Goal: Check status: Check status

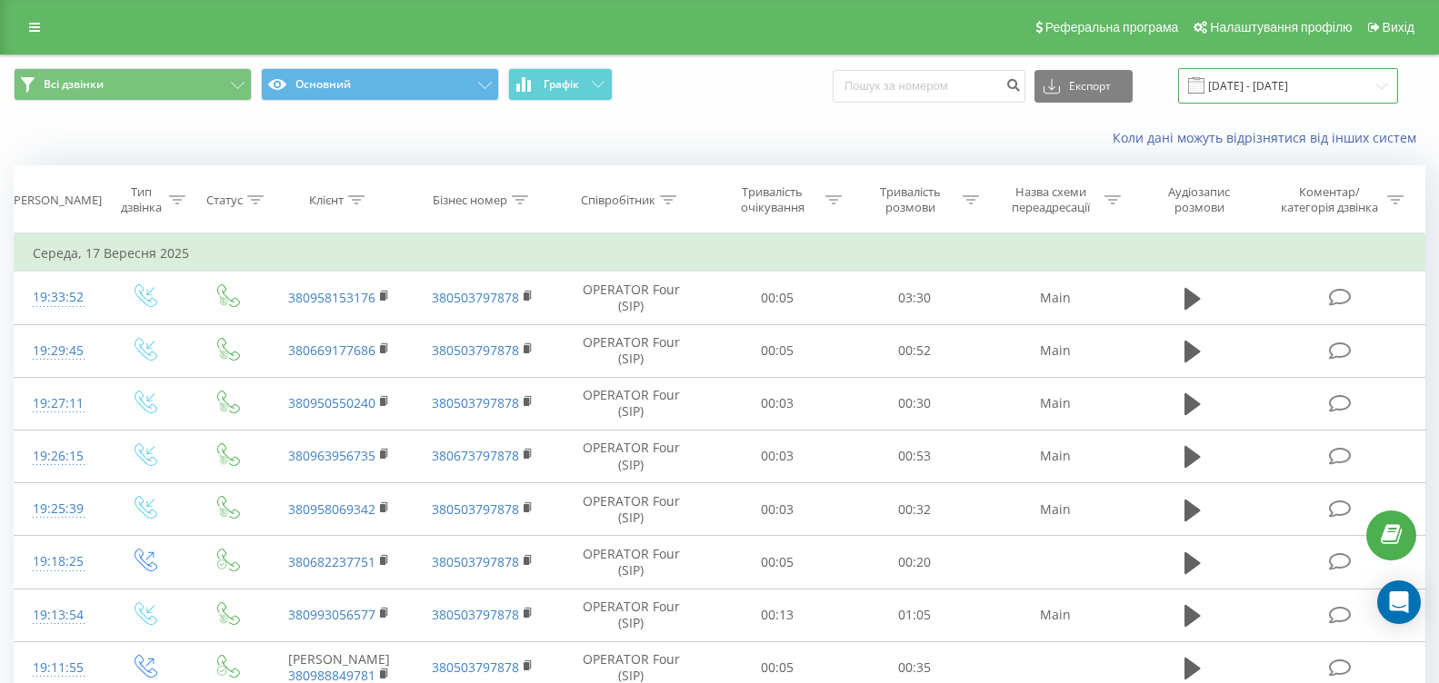
click at [1371, 89] on input "[DATE] - [DATE]" at bounding box center [1288, 85] width 220 height 35
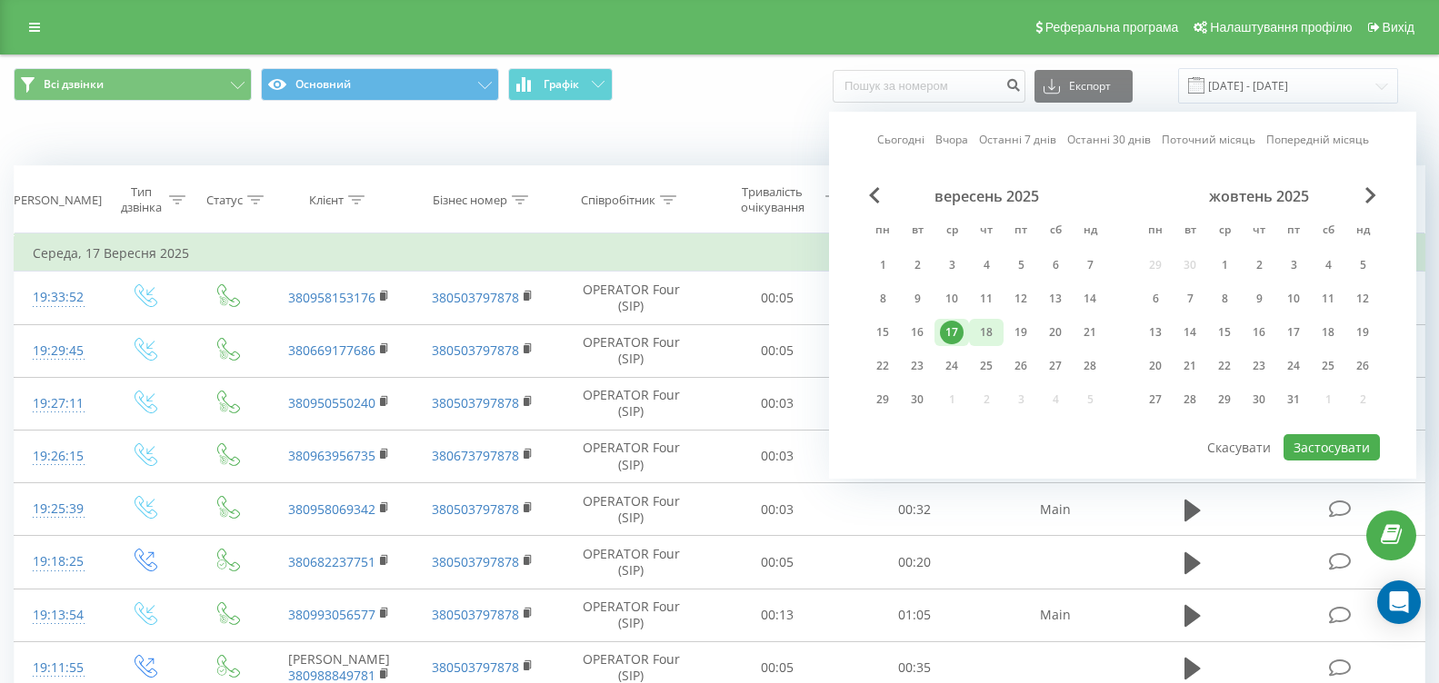
click at [983, 323] on div "18" at bounding box center [986, 333] width 24 height 24
click at [1033, 333] on div "19" at bounding box center [1020, 332] width 35 height 27
click at [1308, 456] on button "Застосувати" at bounding box center [1331, 447] width 96 height 26
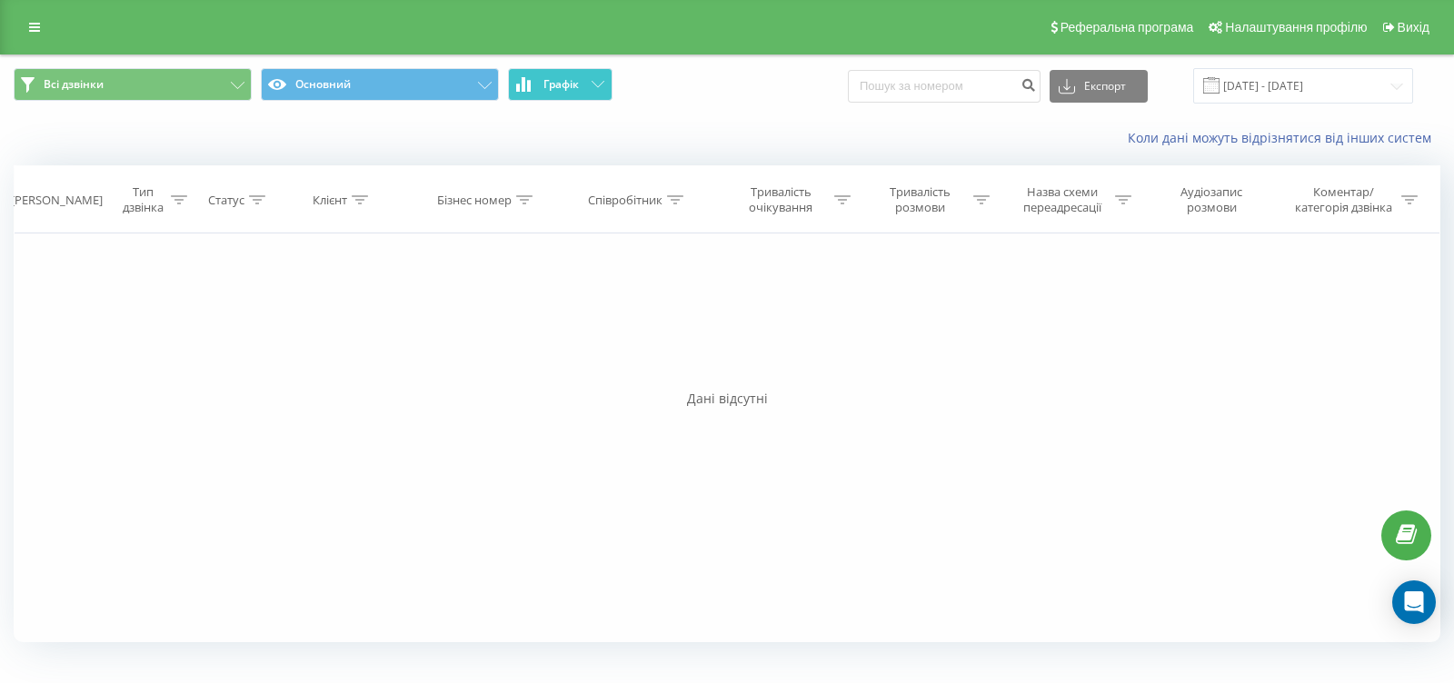
click at [567, 87] on span "Графік" at bounding box center [560, 84] width 35 height 13
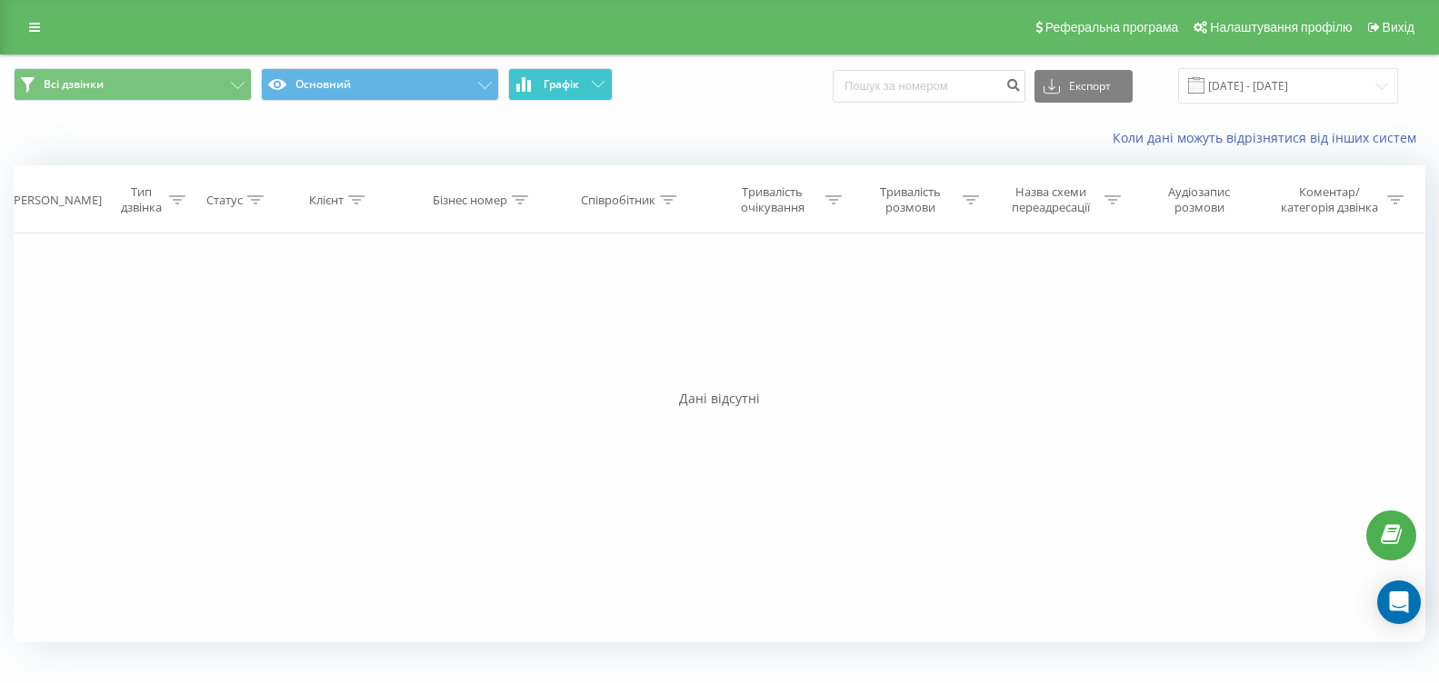
click at [565, 87] on span "Графік" at bounding box center [560, 84] width 35 height 13
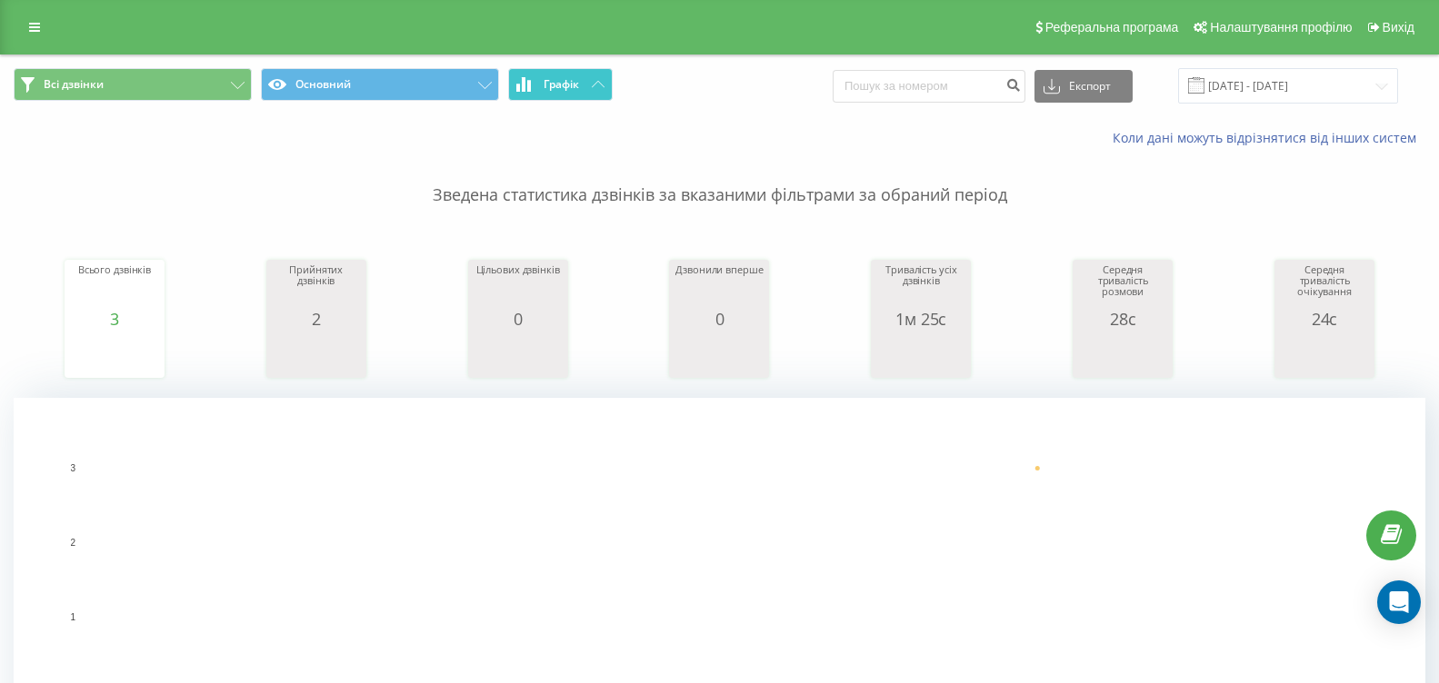
click at [564, 79] on span "Графік" at bounding box center [560, 84] width 35 height 13
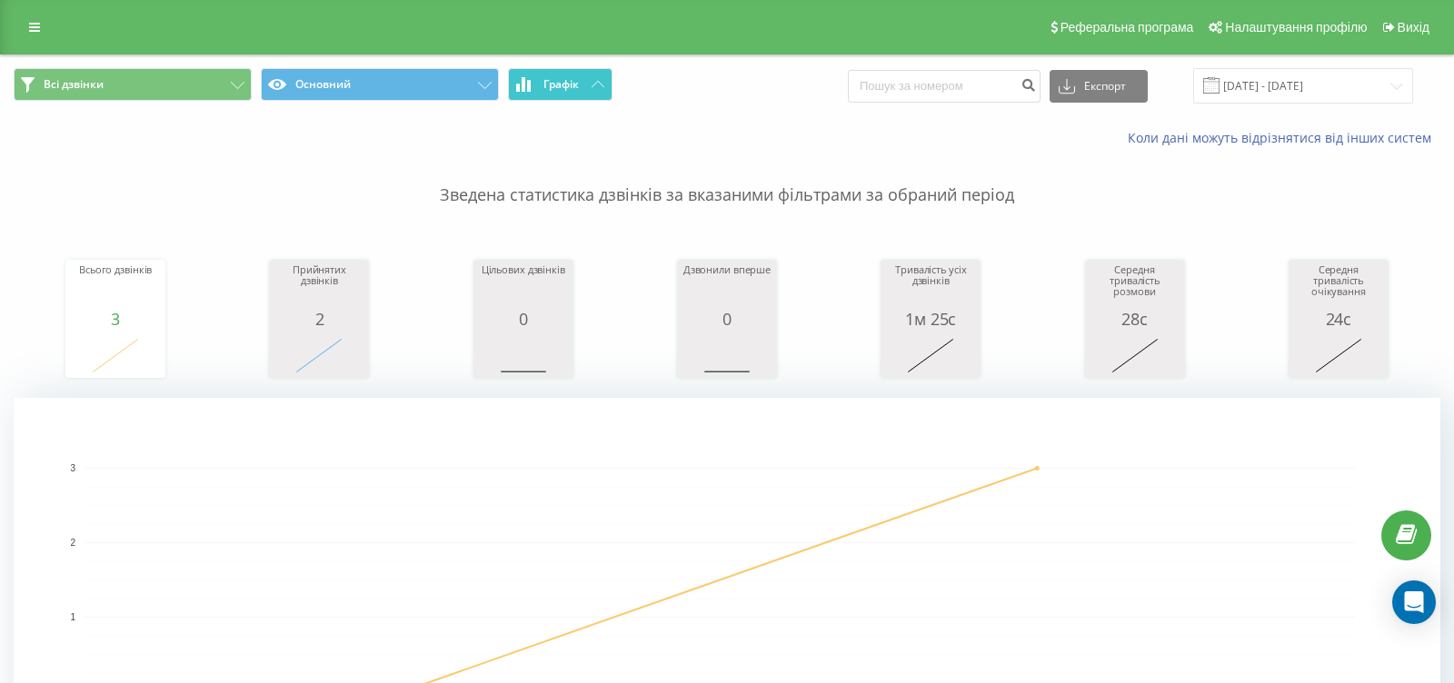
click at [564, 79] on span "Графік" at bounding box center [560, 84] width 35 height 13
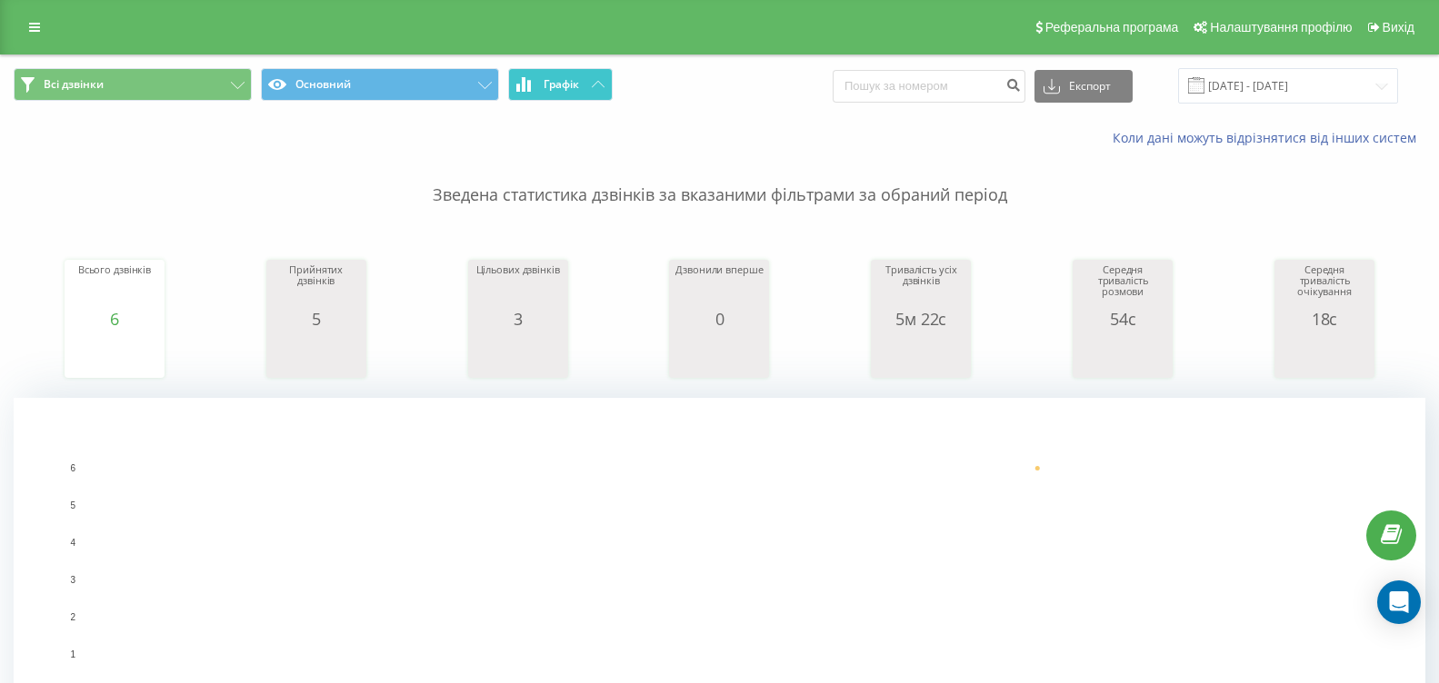
click at [581, 88] on button "Графік" at bounding box center [560, 84] width 105 height 33
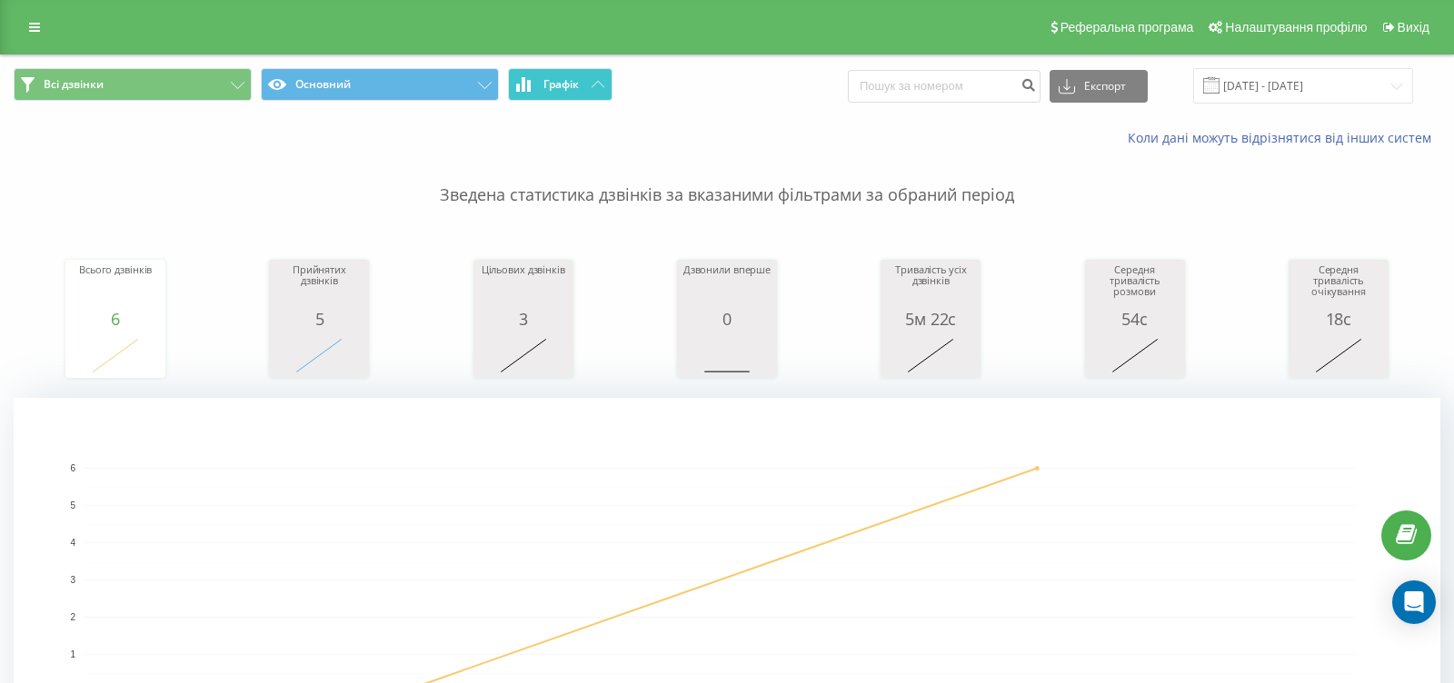
click at [579, 85] on span "Графік" at bounding box center [560, 84] width 35 height 13
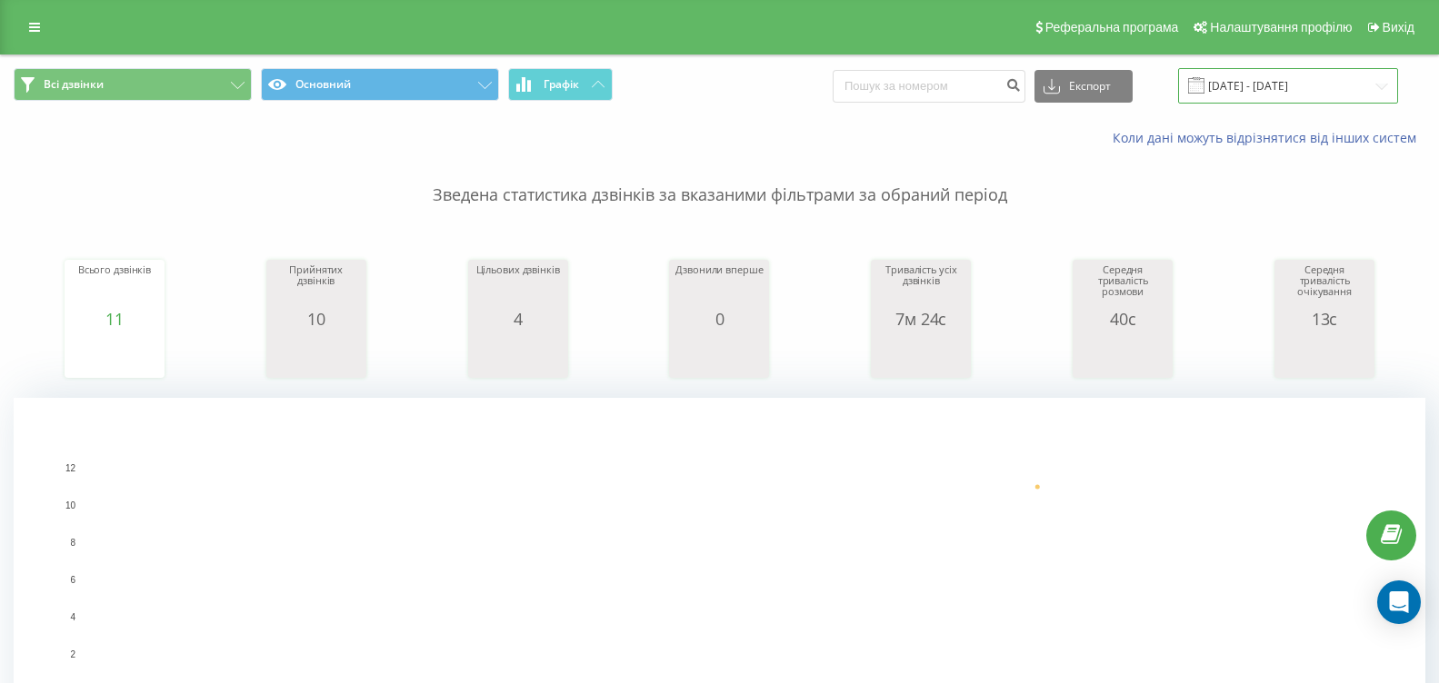
click at [1374, 92] on input "[DATE] - [DATE]" at bounding box center [1288, 85] width 220 height 35
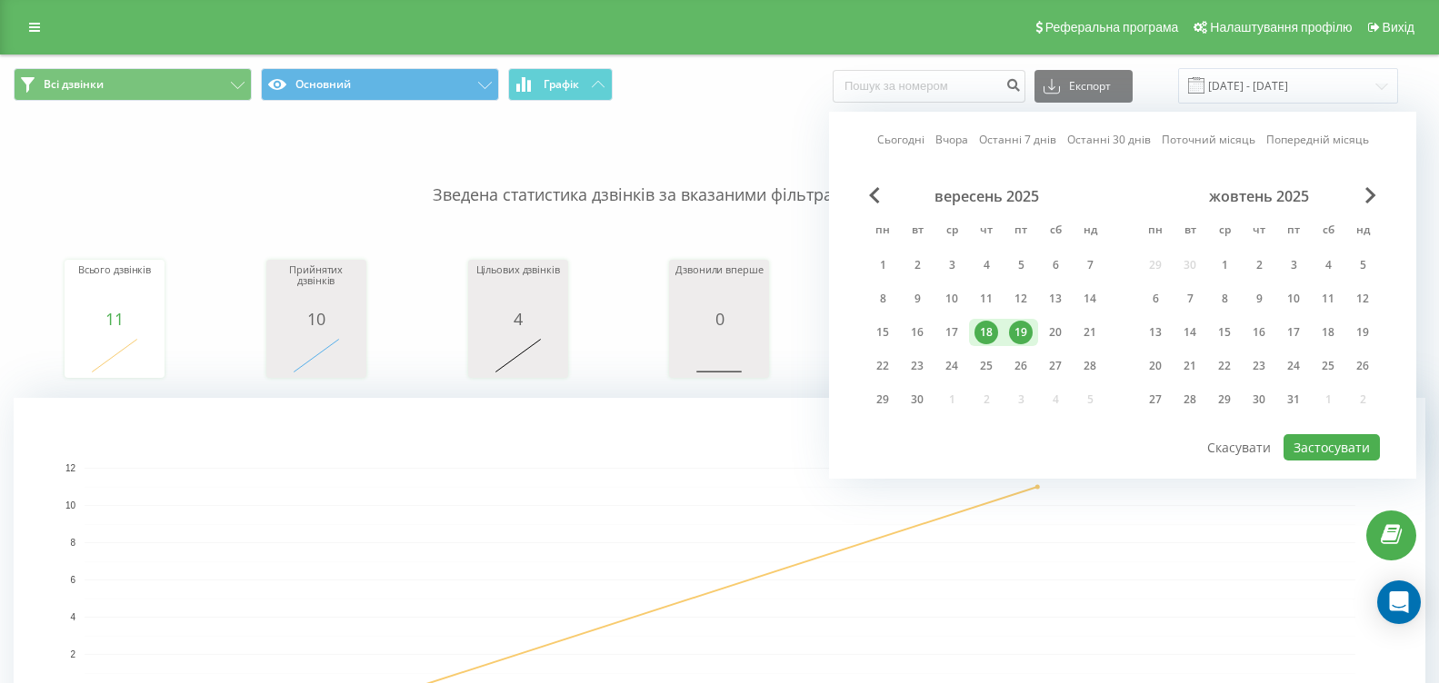
click at [1029, 336] on div "19" at bounding box center [1021, 333] width 24 height 24
click at [1294, 444] on button "Застосувати" at bounding box center [1331, 447] width 96 height 26
type input "[DATE] - [DATE]"
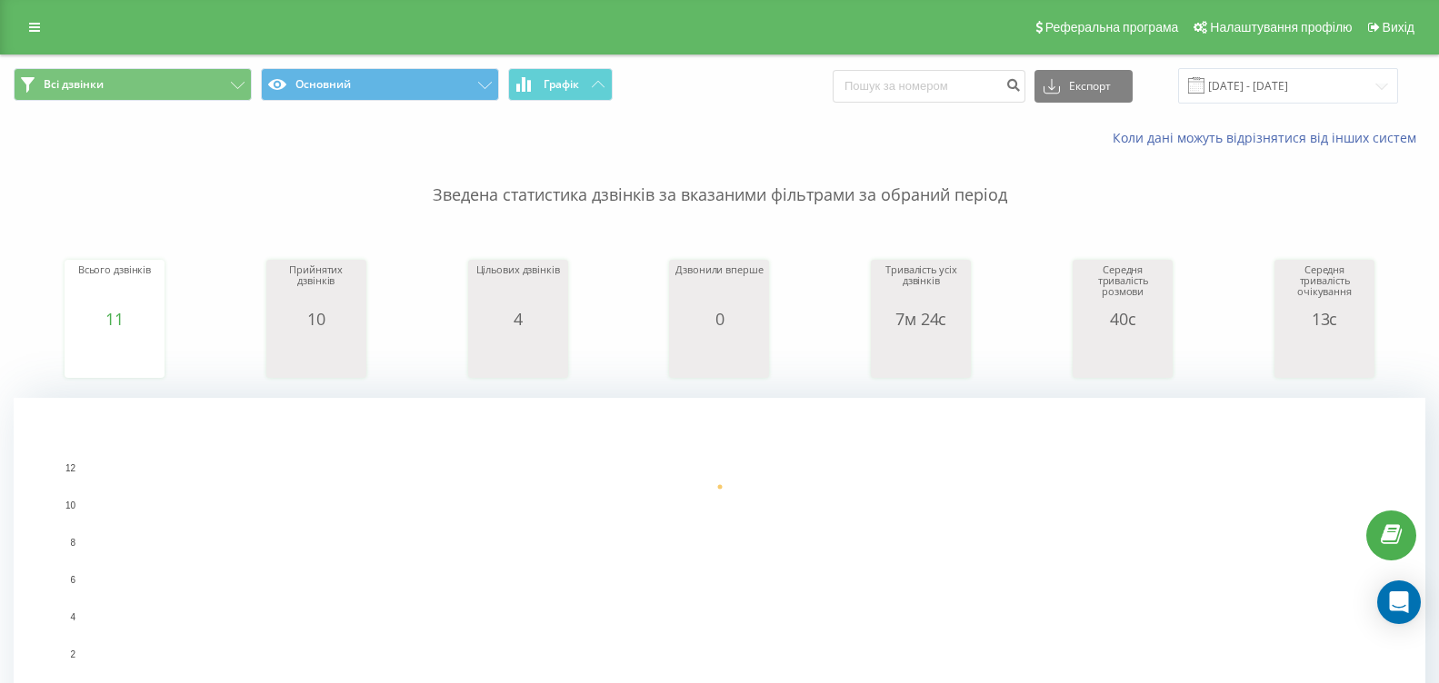
click at [903, 534] on rect "A chart." at bounding box center [720, 580] width 1271 height 224
click at [584, 85] on button "Графік" at bounding box center [560, 84] width 105 height 33
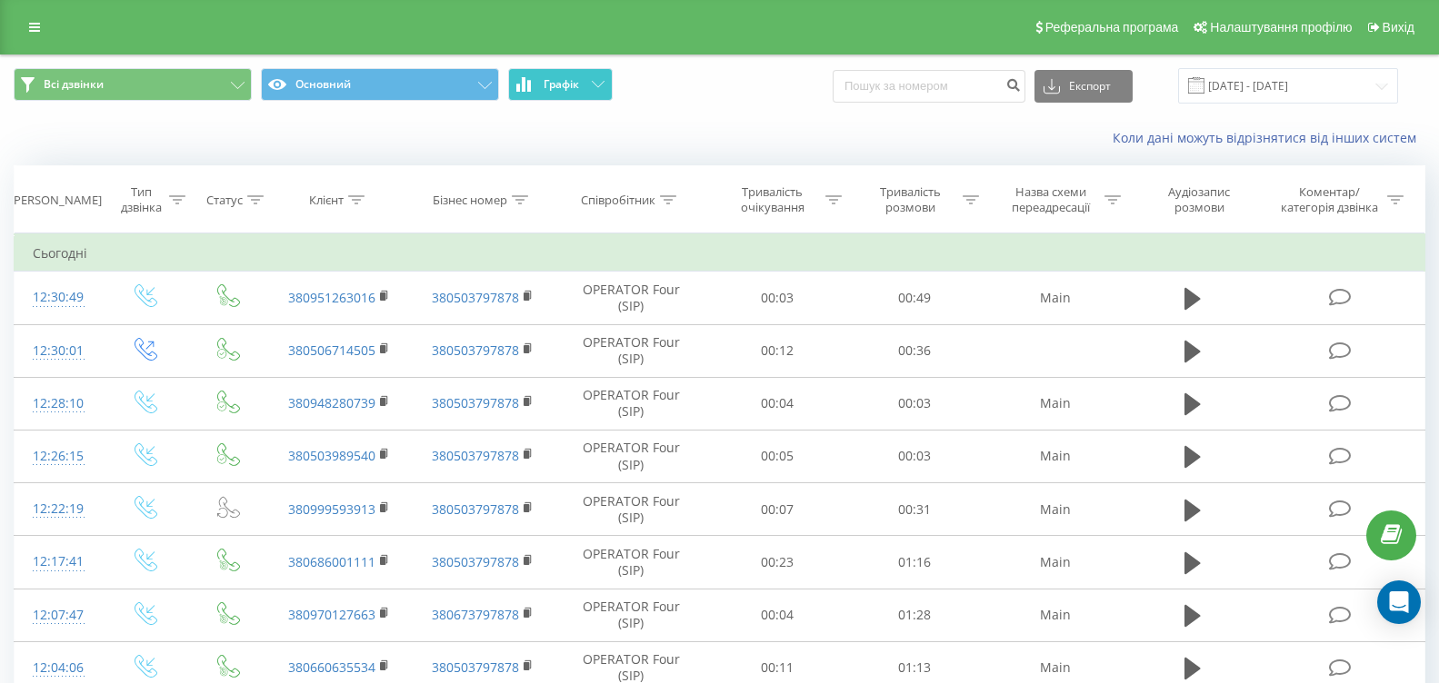
click at [584, 85] on button "Графік" at bounding box center [560, 84] width 105 height 33
